Goal: Information Seeking & Learning: Learn about a topic

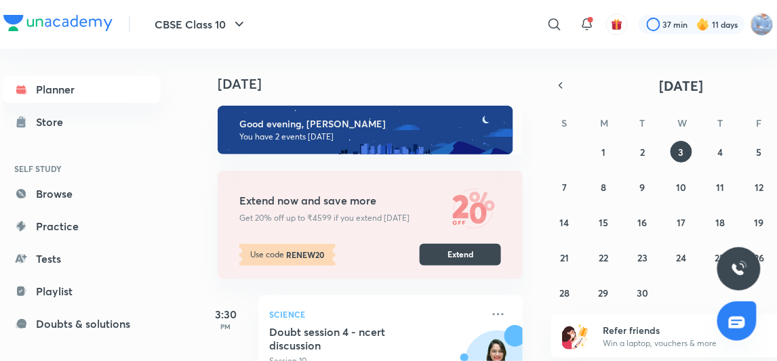
scroll to position [180, 0]
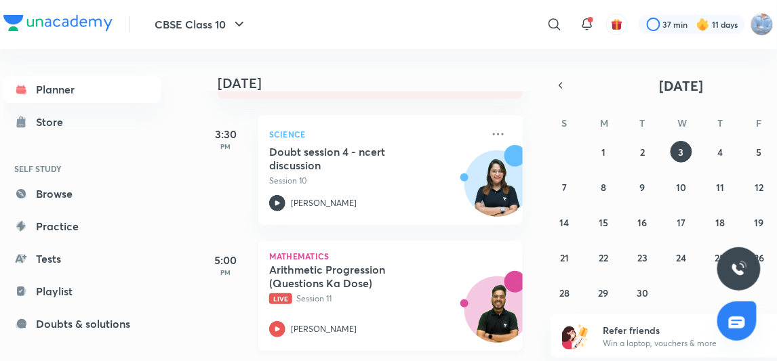
click at [275, 329] on icon at bounding box center [277, 329] width 5 height 5
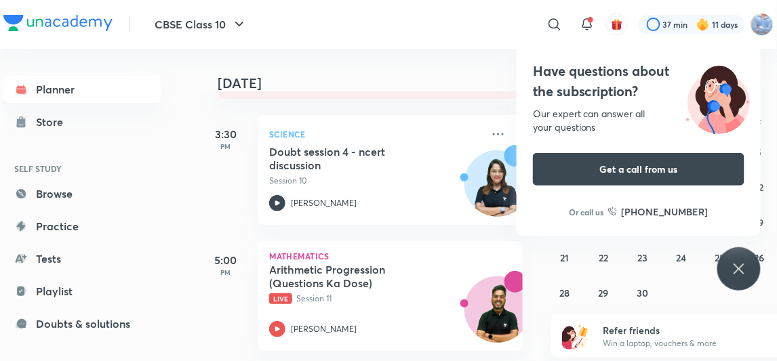
scroll to position [9, 0]
click at [293, 328] on p "[PERSON_NAME]" at bounding box center [324, 329] width 66 height 12
